Goal: Information Seeking & Learning: Find specific fact

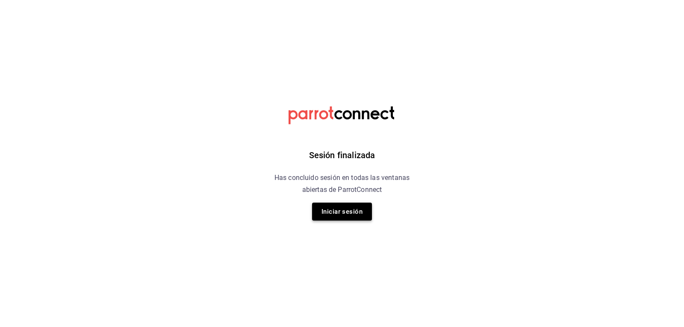
click at [341, 215] on button "Iniciar sesión" at bounding box center [342, 212] width 60 height 18
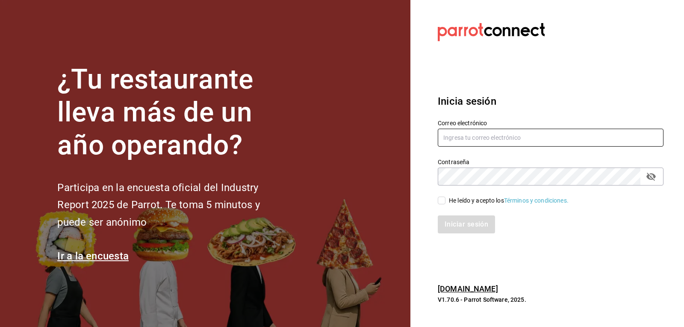
type input "[EMAIL_ADDRESS][DOMAIN_NAME]"
click at [442, 204] on input "He leído y acepto los Términos y condiciones." at bounding box center [442, 201] width 8 height 8
checkbox input "true"
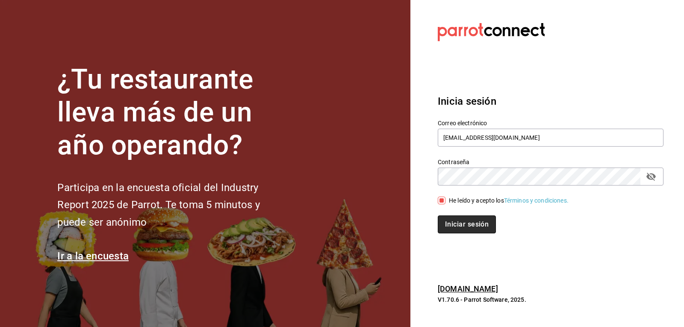
click at [449, 224] on button "Iniciar sesión" at bounding box center [467, 225] width 58 height 18
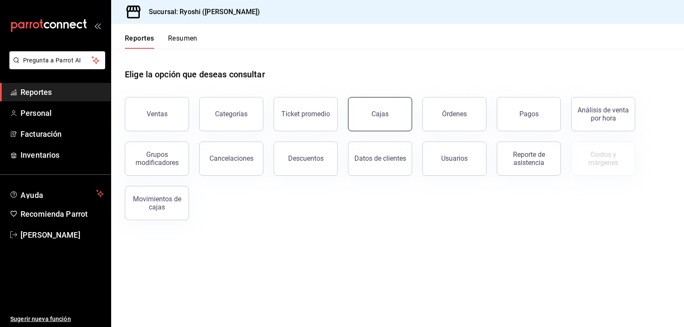
click at [392, 118] on link "Cajas" at bounding box center [380, 114] width 64 height 34
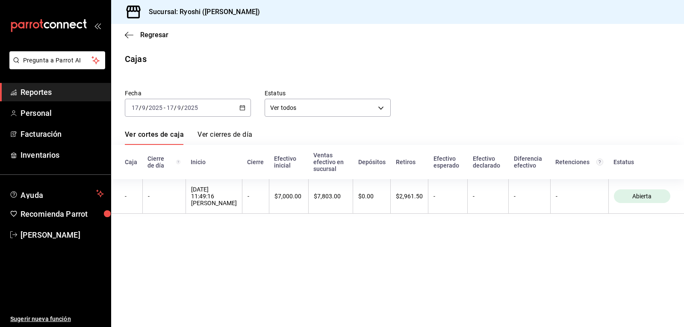
click at [72, 91] on span "Reportes" at bounding box center [62, 92] width 83 height 12
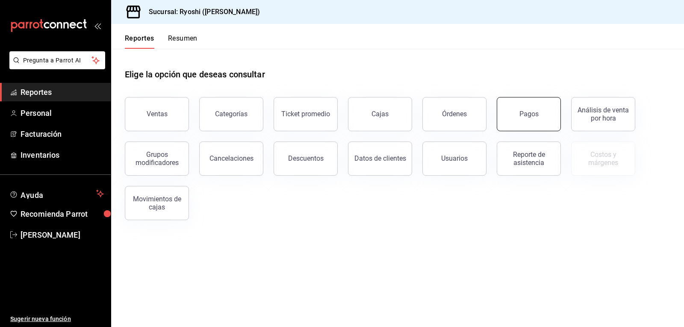
click at [530, 116] on div "Pagos" at bounding box center [529, 114] width 19 height 8
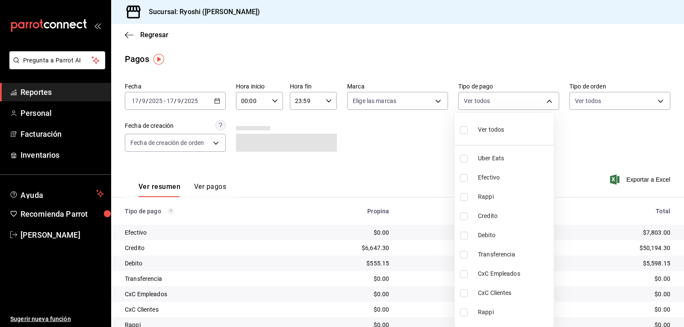
click at [545, 103] on body "Pregunta a Parrot AI Reportes Personal Facturación Inventarios Ayuda Recomienda…" at bounding box center [342, 163] width 684 height 327
click at [463, 216] on input "checkbox" at bounding box center [464, 217] width 8 height 8
checkbox input "true"
type input "9b0685d2-7f5d-4ede-a6b4-58a2ffcbf3cd"
click at [463, 236] on input "checkbox" at bounding box center [464, 236] width 8 height 8
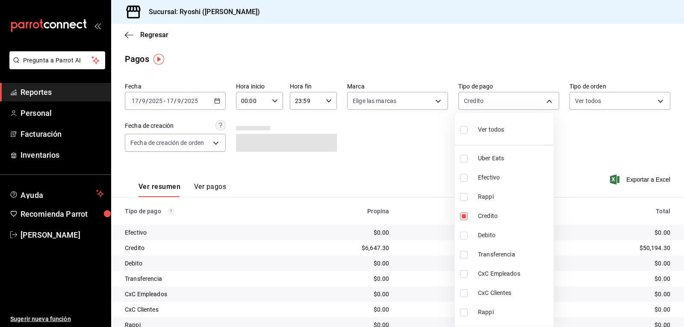
checkbox input "true"
type input "9b0685d2-7f5d-4ede-a6b4-58a2ffcbf3cd,4fc1f123-1106-4d46-a6dc-4994d0550367"
click at [272, 101] on div at bounding box center [342, 163] width 684 height 327
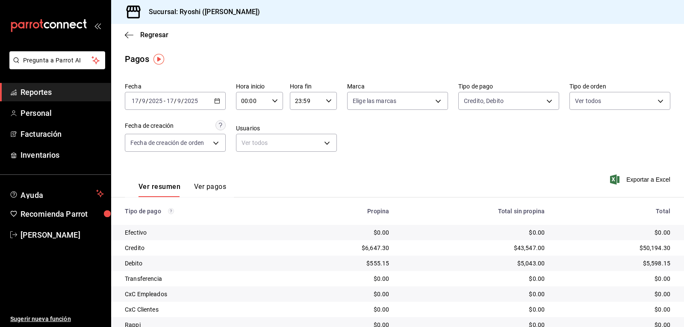
click at [275, 100] on \(Stroke\) "button" at bounding box center [274, 100] width 5 height 3
click at [249, 138] on span "05" at bounding box center [247, 139] width 10 height 7
type input "05:00"
click at [425, 152] on div at bounding box center [342, 163] width 684 height 327
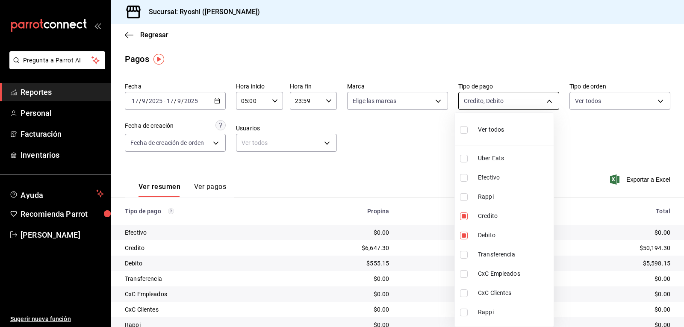
click at [545, 100] on body "Pregunta a Parrot AI Reportes Personal Facturación Inventarios Ayuda Recomienda…" at bounding box center [342, 163] width 684 height 327
click at [461, 130] on input "checkbox" at bounding box center [464, 130] width 8 height 8
checkbox input "true"
type input "05751dd8-6818-4a8c-b9fb-c7f7071b72fb,789b4605-08e0-4dfe-9865-94468e2c17aa,03400…"
checkbox input "true"
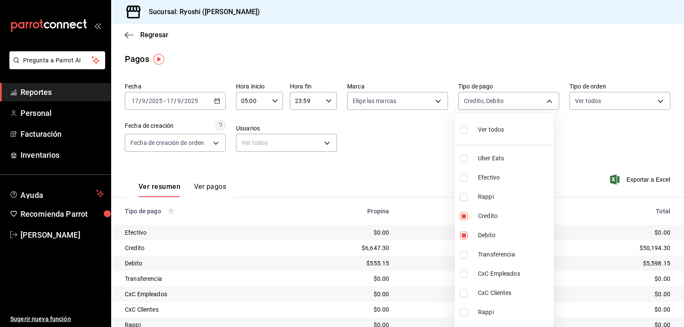
checkbox input "true"
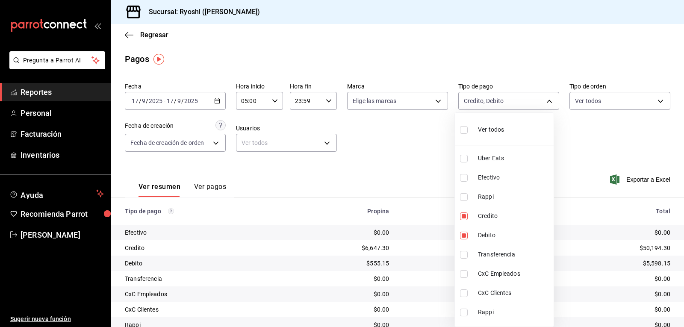
checkbox input "true"
click at [461, 130] on input "checkbox" at bounding box center [464, 130] width 8 height 8
checkbox input "false"
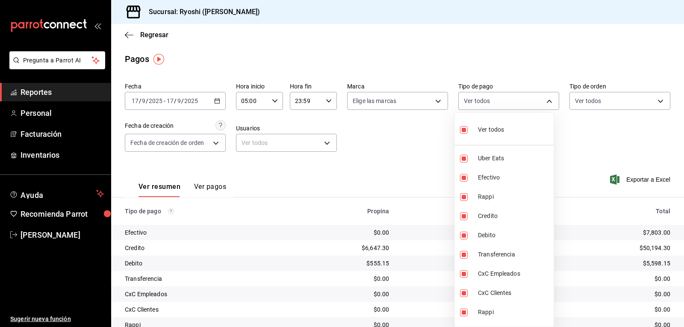
checkbox input "false"
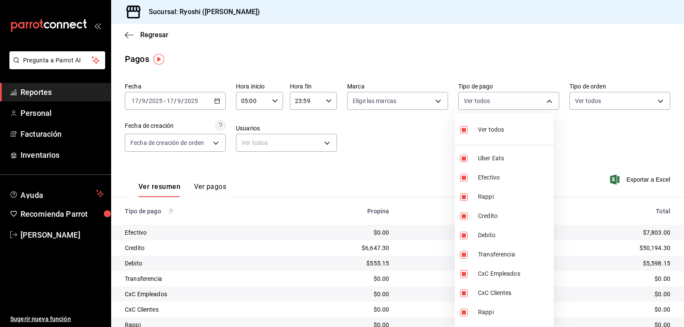
checkbox input "false"
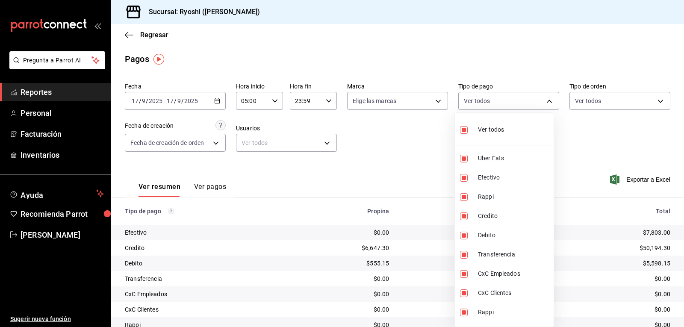
checkbox input "false"
click at [464, 130] on input "checkbox" at bounding box center [464, 130] width 8 height 8
checkbox input "true"
type input "05751dd8-6818-4a8c-b9fb-c7f7071b72fb,789b4605-08e0-4dfe-9865-94468e2c17aa,03400…"
checkbox input "true"
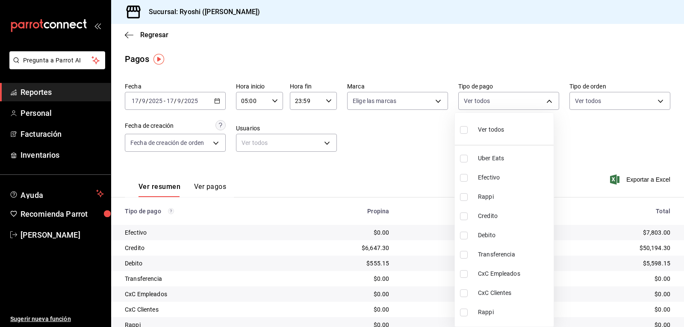
checkbox input "true"
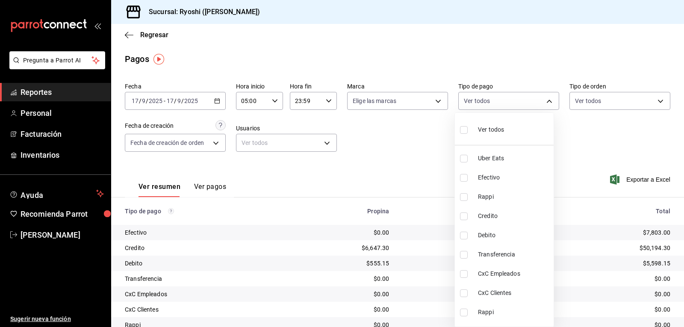
checkbox input "true"
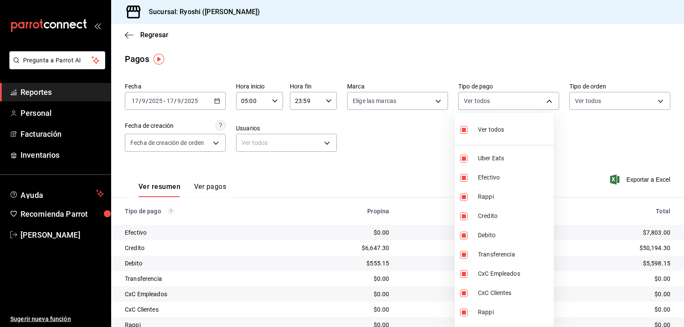
click at [407, 141] on div at bounding box center [342, 163] width 684 height 327
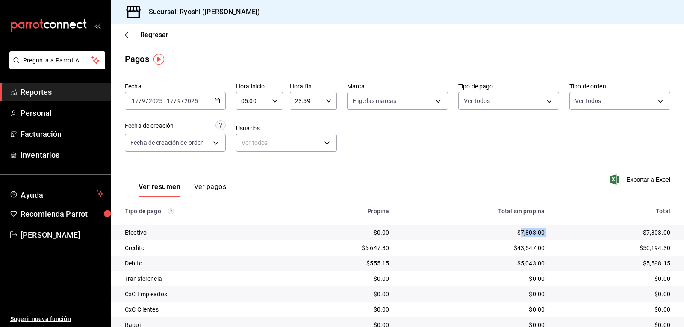
drag, startPoint x: 517, startPoint y: 231, endPoint x: 554, endPoint y: 235, distance: 37.0
click at [554, 235] on tr "Efectivo $0.00 $7,803.00 $7,803.00" at bounding box center [397, 232] width 573 height 15
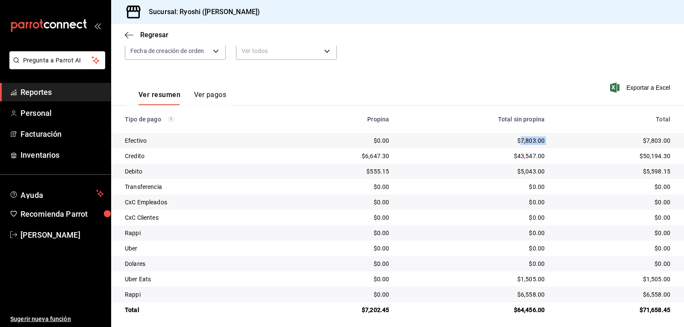
scroll to position [97, 0]
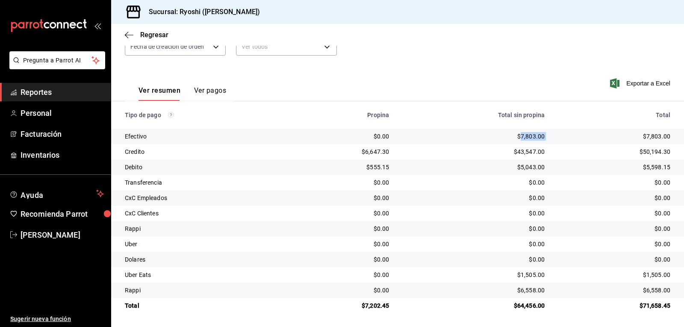
copy div "7,803.00"
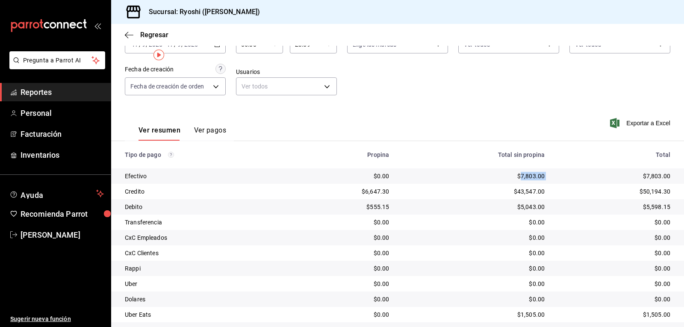
scroll to position [0, 0]
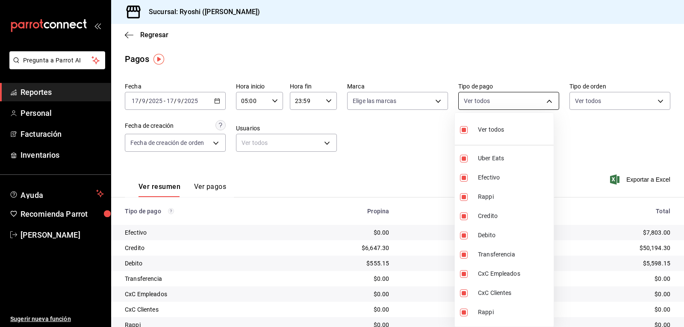
click at [543, 102] on body "Pregunta a Parrot AI Reportes Personal Facturación Inventarios Ayuda Recomienda…" at bounding box center [342, 163] width 684 height 327
click at [464, 127] on input "checkbox" at bounding box center [464, 130] width 8 height 8
checkbox input "false"
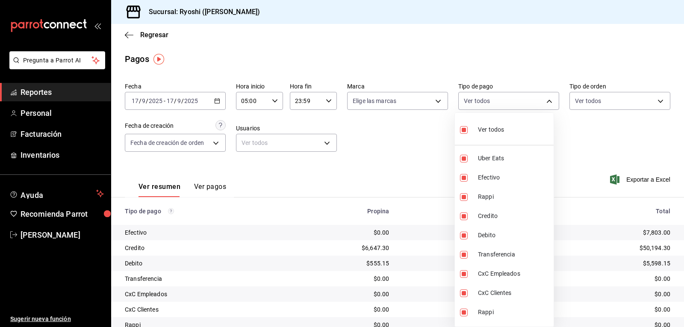
checkbox input "false"
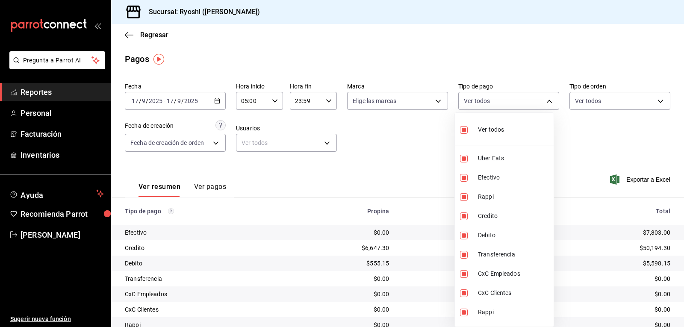
checkbox input "false"
click at [464, 215] on input "checkbox" at bounding box center [464, 217] width 8 height 8
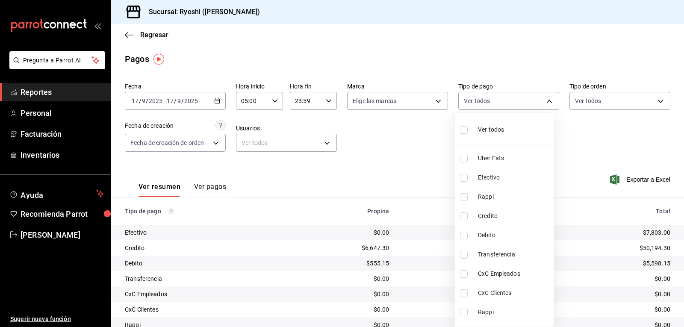
checkbox input "true"
type input "9b0685d2-7f5d-4ede-a6b4-58a2ffcbf3cd"
click at [465, 236] on input "checkbox" at bounding box center [464, 236] width 8 height 8
checkbox input "true"
type input "9b0685d2-7f5d-4ede-a6b4-58a2ffcbf3cd,4fc1f123-1106-4d46-a6dc-4994d0550367"
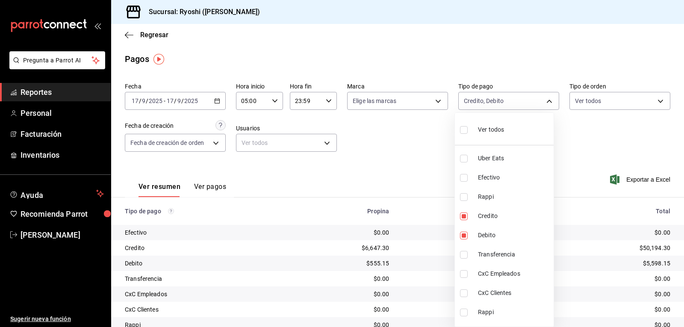
click at [432, 233] on div at bounding box center [342, 163] width 684 height 327
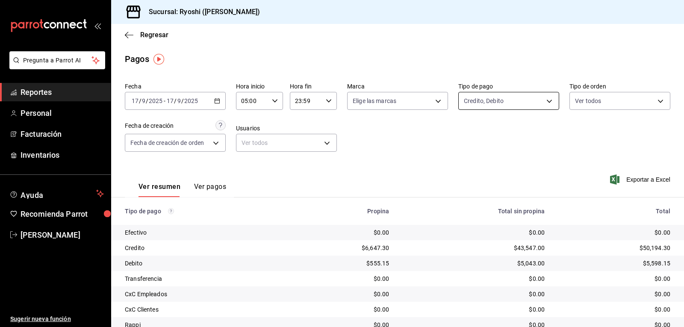
click at [545, 100] on body "Pregunta a Parrot AI Reportes Personal Facturación Inventarios Ayuda Recomienda…" at bounding box center [342, 163] width 684 height 327
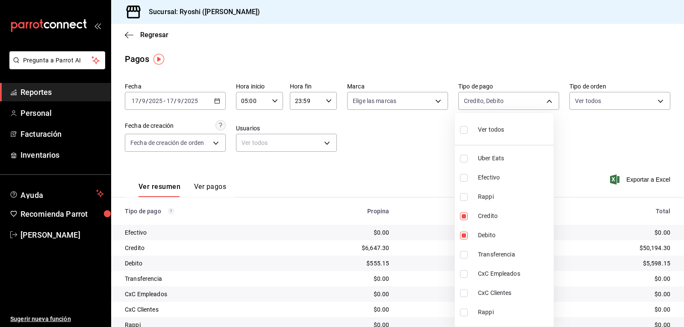
click at [463, 130] on input "checkbox" at bounding box center [464, 130] width 8 height 8
checkbox input "true"
type input "05751dd8-6818-4a8c-b9fb-c7f7071b72fb,789b4605-08e0-4dfe-9865-94468e2c17aa,03400…"
checkbox input "true"
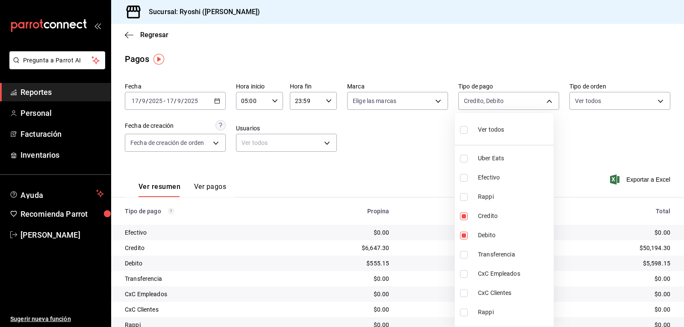
checkbox input "true"
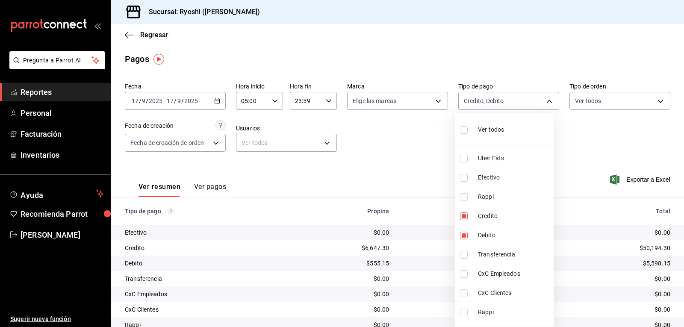
checkbox input "true"
click at [426, 192] on div at bounding box center [342, 163] width 684 height 327
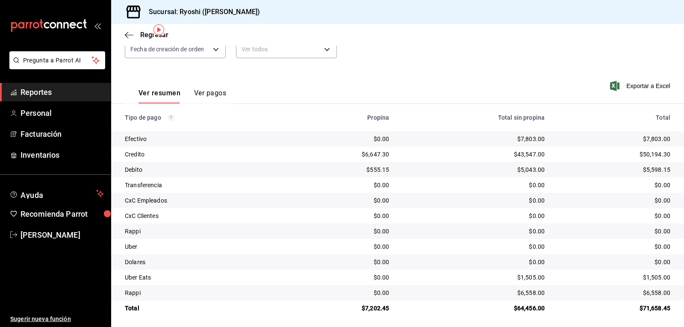
scroll to position [97, 0]
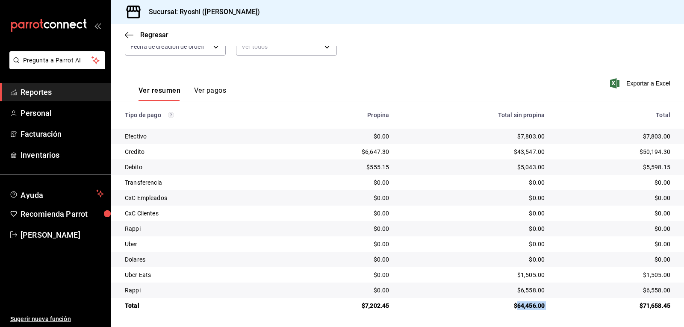
drag, startPoint x: 512, startPoint y: 305, endPoint x: 552, endPoint y: 305, distance: 40.2
click at [552, 305] on tr "Total $7,202.45 $64,456.00 $71,658.45" at bounding box center [397, 305] width 573 height 15
copy div "64,456.00"
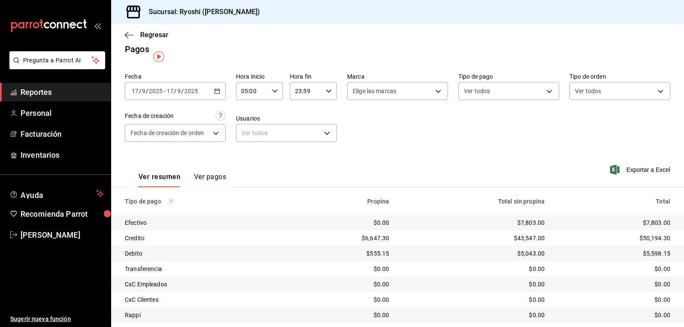
scroll to position [0, 0]
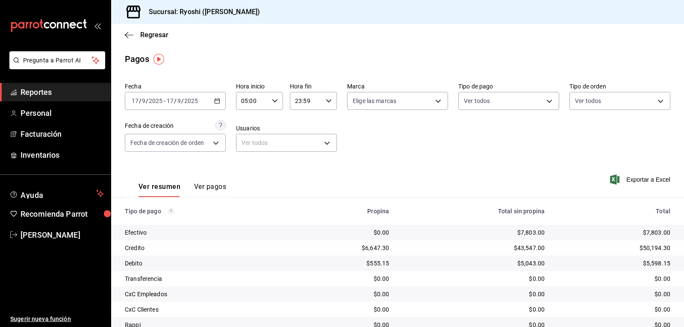
click at [273, 101] on icon "button" at bounding box center [275, 101] width 6 height 6
click at [248, 143] on span "06" at bounding box center [247, 143] width 10 height 7
type input "06:00"
click at [410, 151] on div at bounding box center [342, 163] width 684 height 327
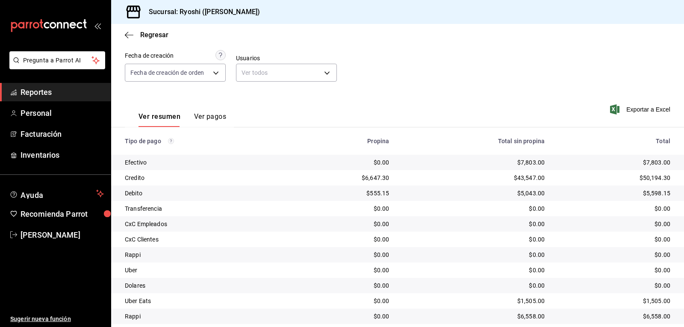
scroll to position [97, 0]
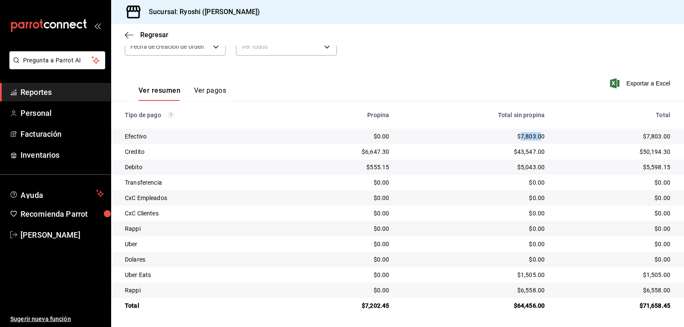
drag, startPoint x: 516, startPoint y: 134, endPoint x: 537, endPoint y: 135, distance: 21.4
click at [537, 135] on div "$7,803.00" at bounding box center [474, 136] width 142 height 9
click at [538, 137] on div "$7,803.00" at bounding box center [474, 136] width 142 height 9
drag, startPoint x: 517, startPoint y: 137, endPoint x: 543, endPoint y: 137, distance: 26.1
click at [543, 137] on td "$7,803.00" at bounding box center [474, 136] width 156 height 15
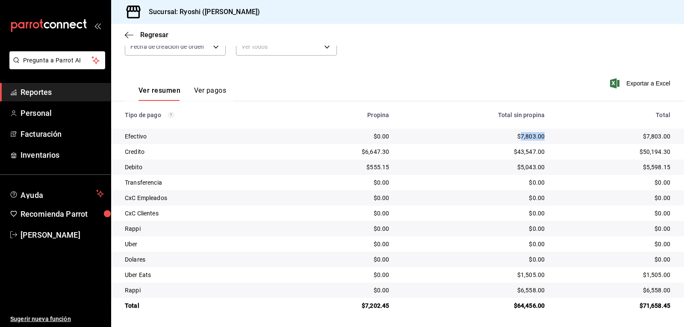
copy div "7,803.00"
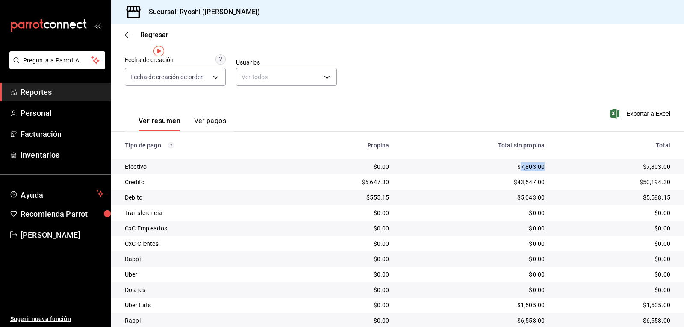
scroll to position [0, 0]
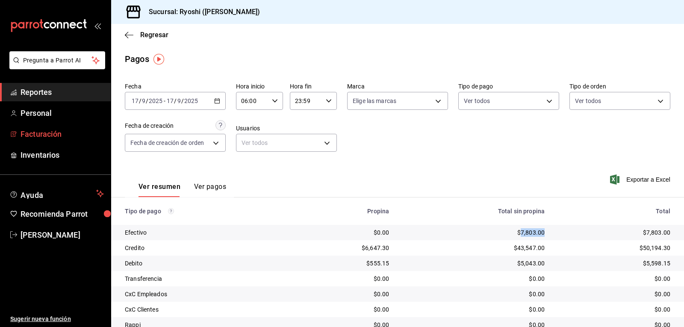
click at [47, 130] on span "Facturación" at bounding box center [62, 134] width 83 height 12
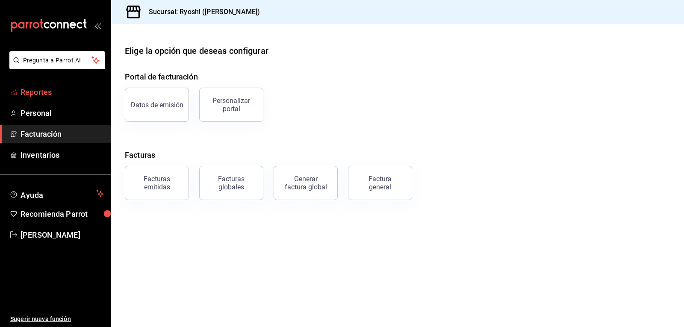
click at [40, 95] on span "Reportes" at bounding box center [62, 92] width 83 height 12
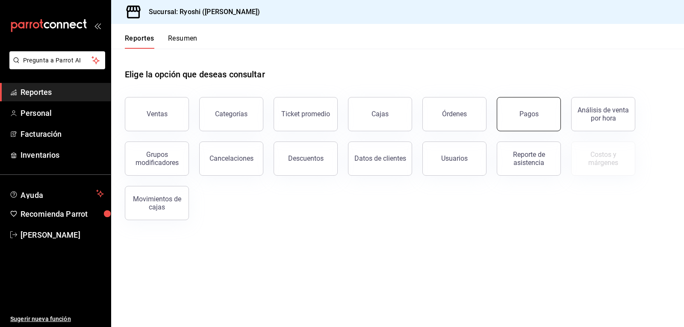
click at [534, 116] on div "Pagos" at bounding box center [529, 114] width 19 height 8
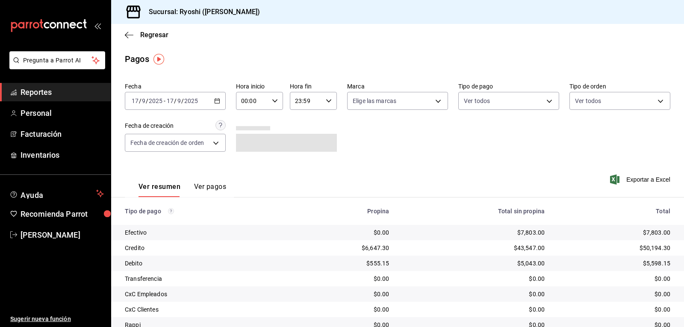
click at [273, 98] on icon "button" at bounding box center [275, 101] width 6 height 6
click at [246, 139] on span "05" at bounding box center [247, 139] width 10 height 7
type input "05:00"
click at [251, 137] on span "05" at bounding box center [247, 139] width 10 height 7
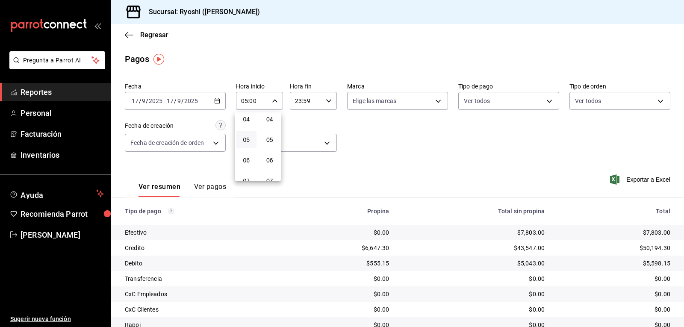
click at [409, 152] on div at bounding box center [342, 163] width 684 height 327
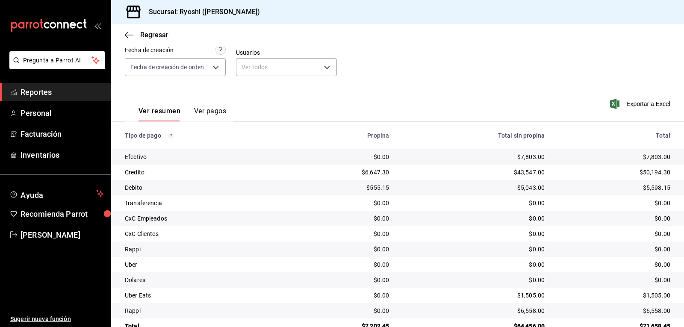
scroll to position [97, 0]
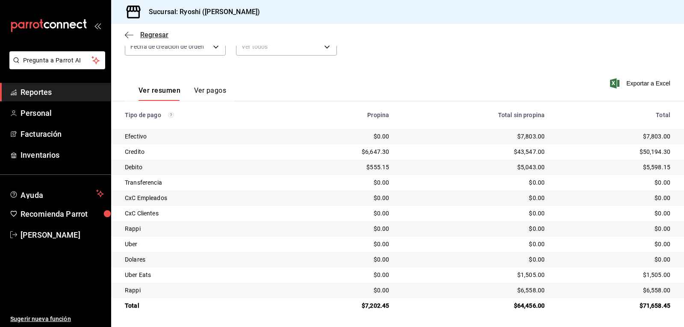
click at [127, 34] on icon "button" at bounding box center [129, 35] width 9 height 8
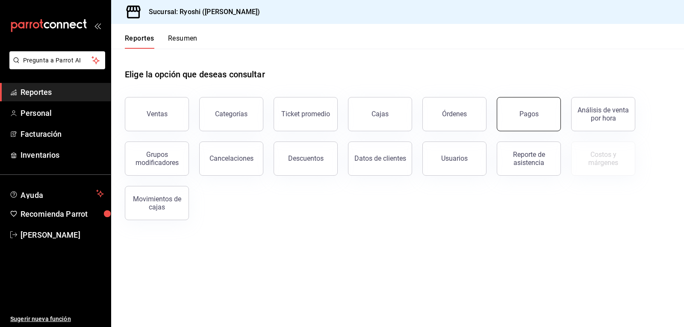
click at [535, 109] on button "Pagos" at bounding box center [529, 114] width 64 height 34
